Goal: Find specific page/section: Find specific page/section

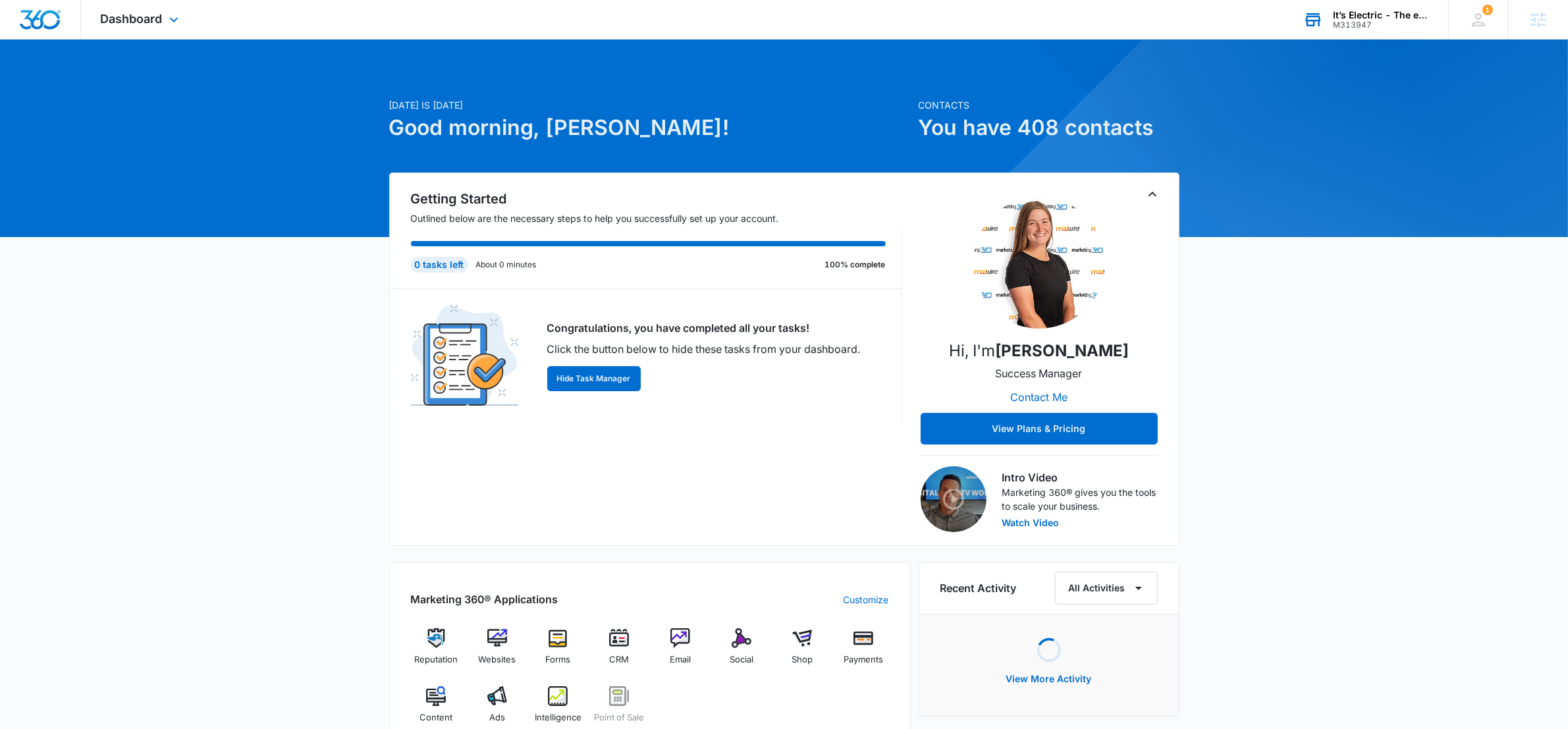
click at [1345, 25] on div "M313947" at bounding box center [1381, 25] width 96 height 9
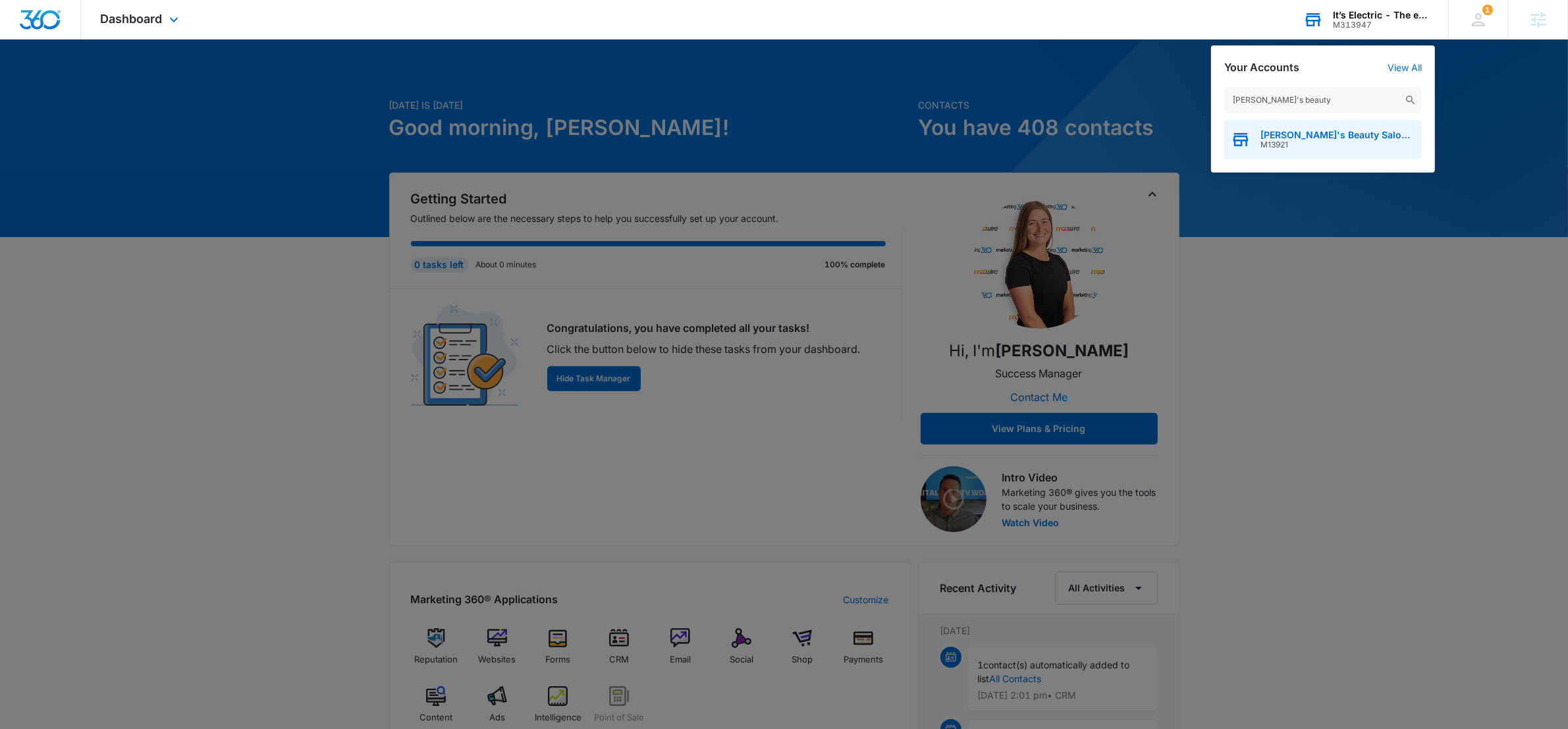
type input "[PERSON_NAME]'s beauty"
click at [1261, 131] on span "[PERSON_NAME]'s Beauty Salon & Supply" at bounding box center [1338, 135] width 155 height 11
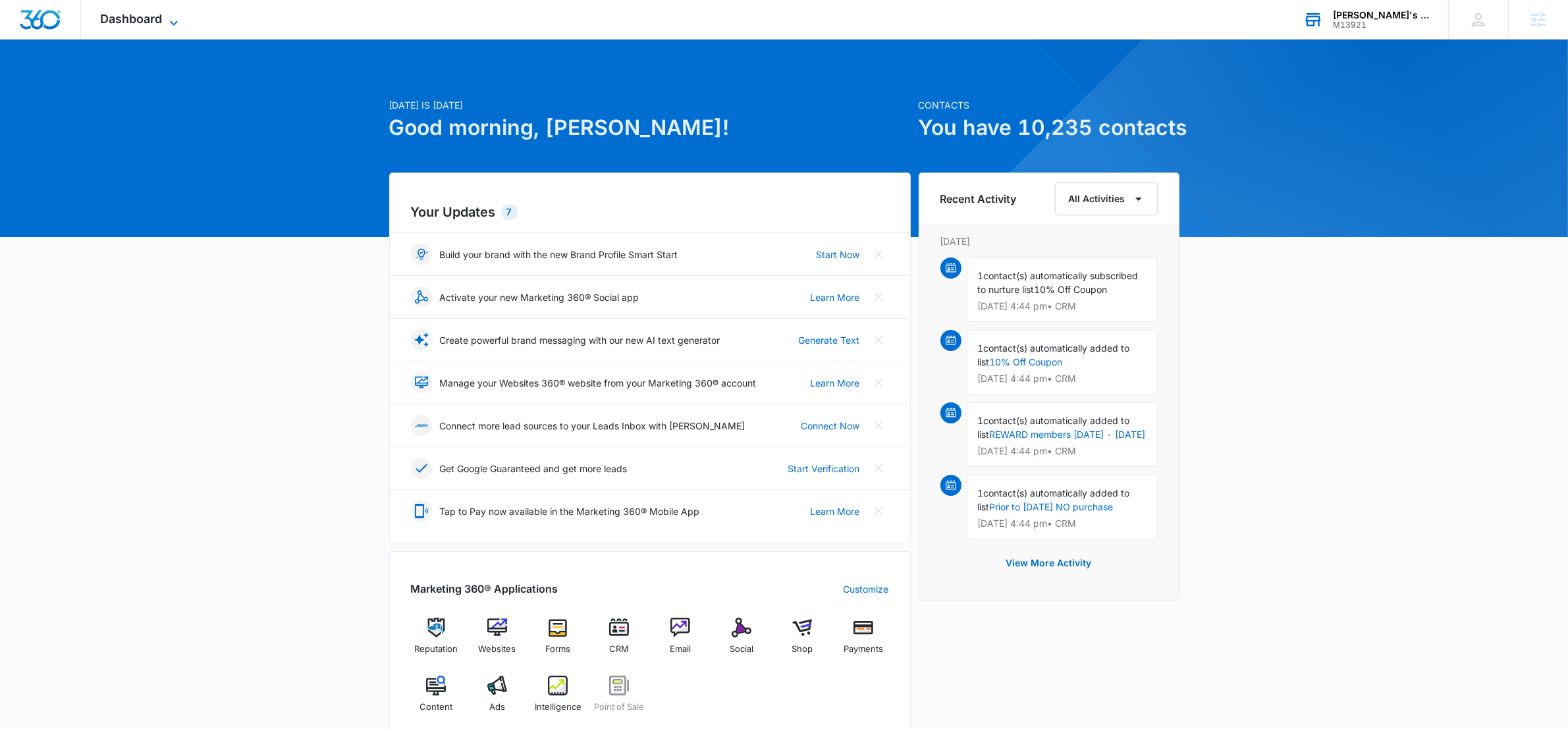
click at [147, 20] on span "Dashboard" at bounding box center [131, 18] width 62 height 14
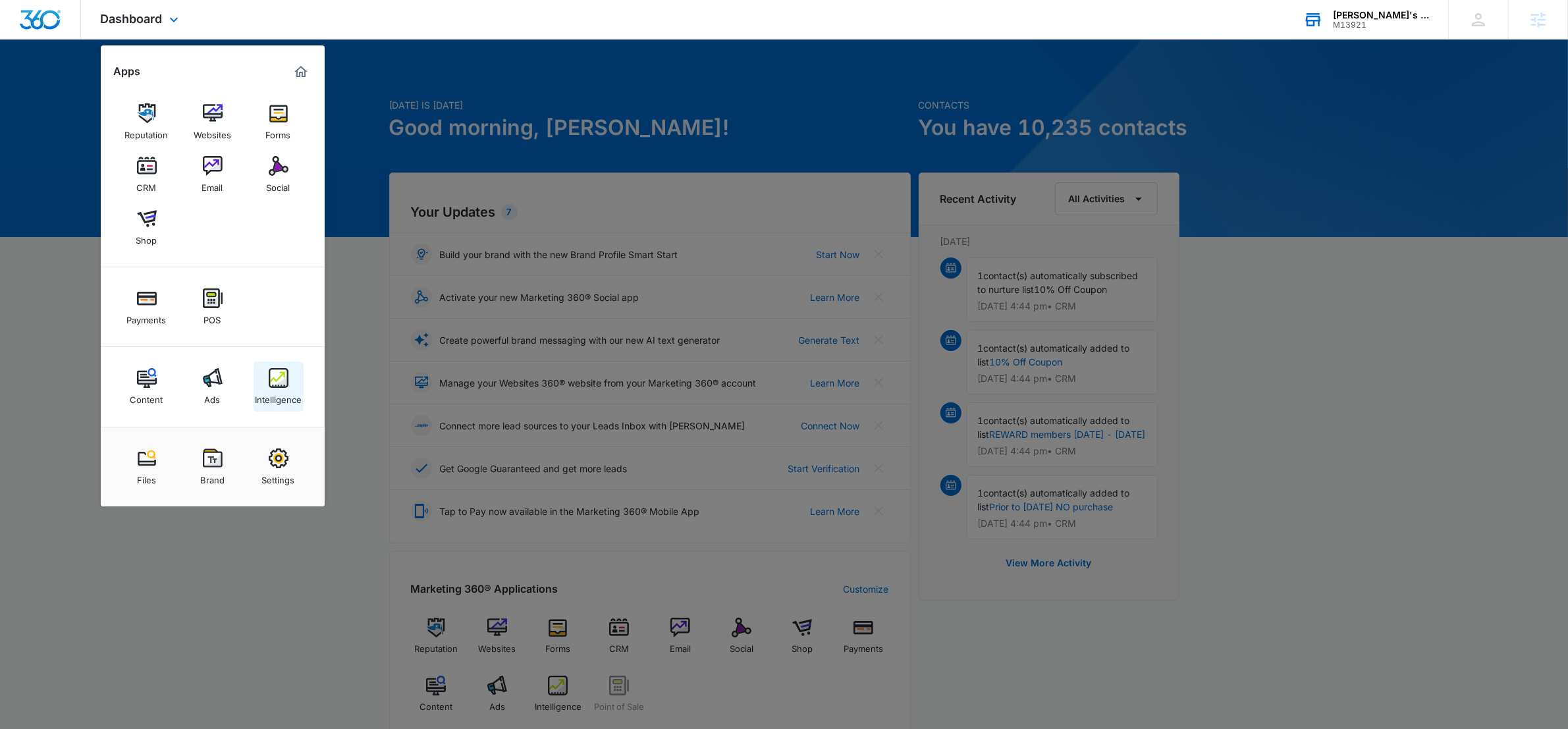
click at [299, 378] on link "Intelligence" at bounding box center [278, 386] width 50 height 50
